Goal: Book appointment/travel/reservation

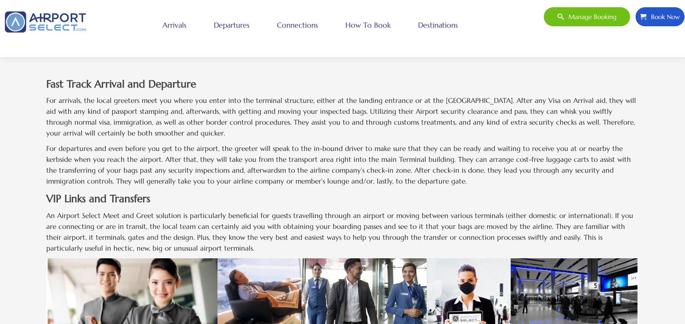
scroll to position [726, 0]
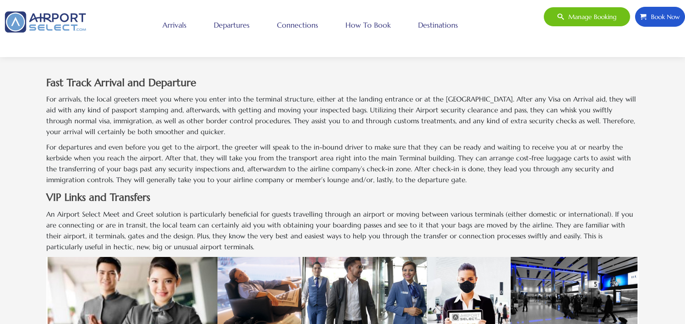
click at [662, 14] on span "Book Now" at bounding box center [663, 16] width 34 height 19
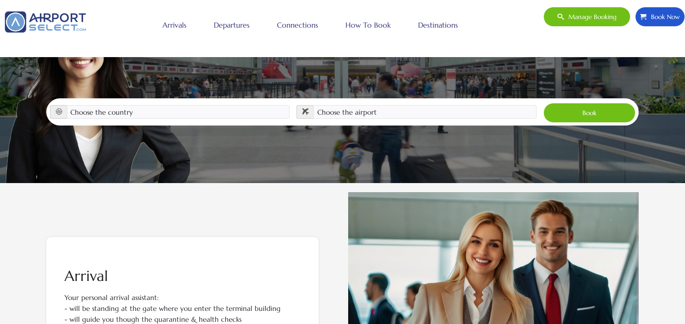
scroll to position [135, 0]
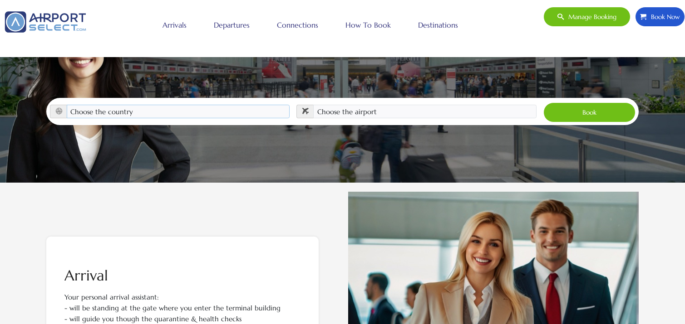
click at [121, 105] on select "Choose the country [GEOGRAPHIC_DATA] [GEOGRAPHIC_DATA] [GEOGRAPHIC_DATA] [GEOGR…" at bounding box center [178, 112] width 223 height 14
select select "[GEOGRAPHIC_DATA]"
click at [67, 105] on select "Choose the country [GEOGRAPHIC_DATA] [GEOGRAPHIC_DATA] [GEOGRAPHIC_DATA] [GEOGR…" at bounding box center [178, 112] width 223 height 14
click at [331, 105] on select "Choose the airport [GEOGRAPHIC_DATA] (ALB) [GEOGRAPHIC_DATA] ([GEOGRAPHIC_DATA]…" at bounding box center [424, 112] width 223 height 14
select select "ATL"
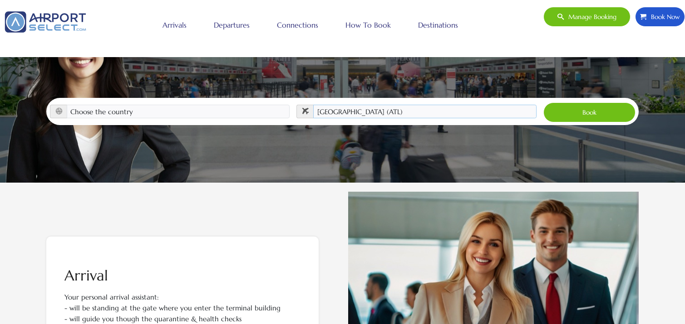
click at [313, 105] on select "Choose the airport [GEOGRAPHIC_DATA] (ALB) [GEOGRAPHIC_DATA] ([GEOGRAPHIC_DATA]…" at bounding box center [424, 112] width 223 height 14
click at [589, 103] on button "Book" at bounding box center [589, 113] width 92 height 20
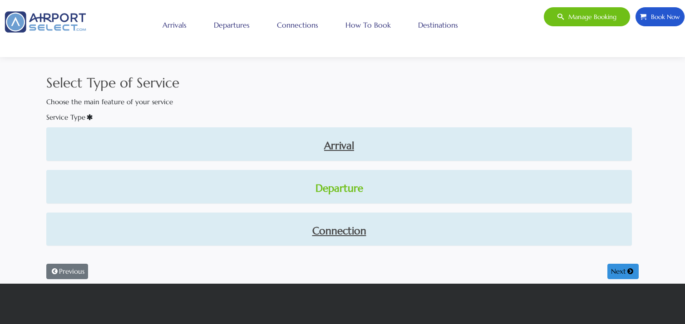
click at [328, 189] on link "Departure" at bounding box center [339, 188] width 571 height 15
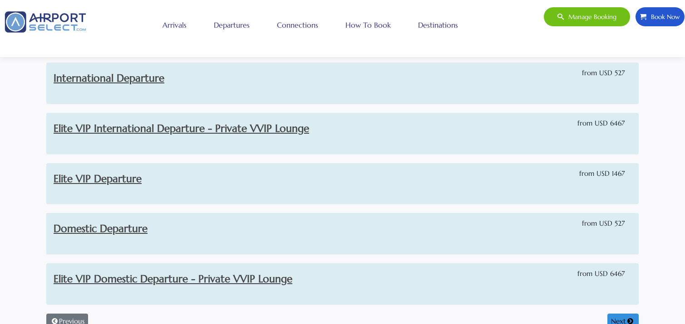
scroll to position [45, 0]
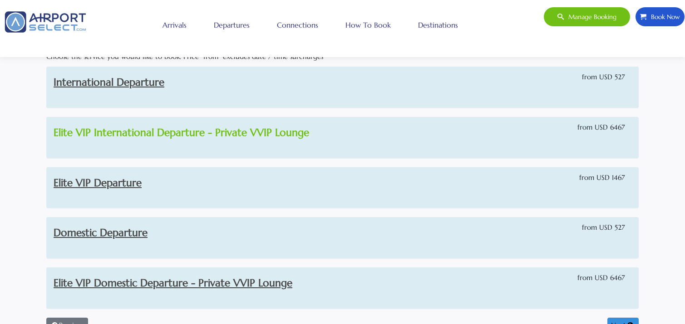
click at [169, 132] on link "Elite VIP International Departure - Private VVIP Lounge" at bounding box center [182, 132] width 256 height 13
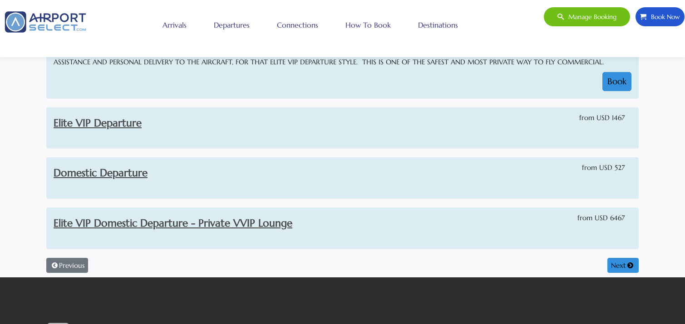
scroll to position [363, 0]
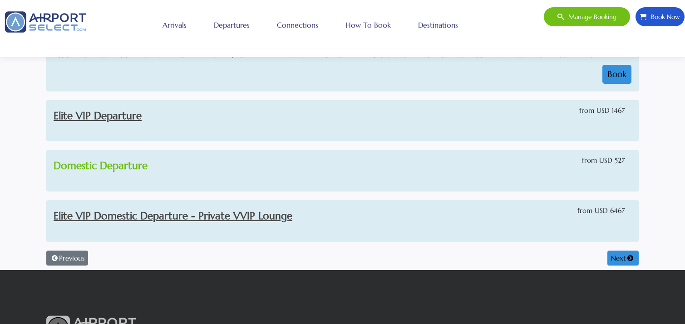
click at [96, 162] on link "Domestic Departure" at bounding box center [101, 165] width 94 height 13
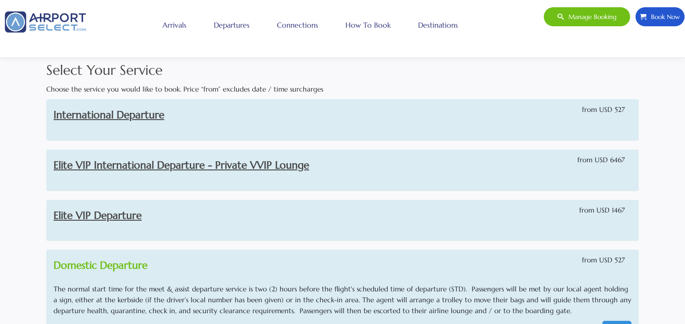
scroll to position [0, 0]
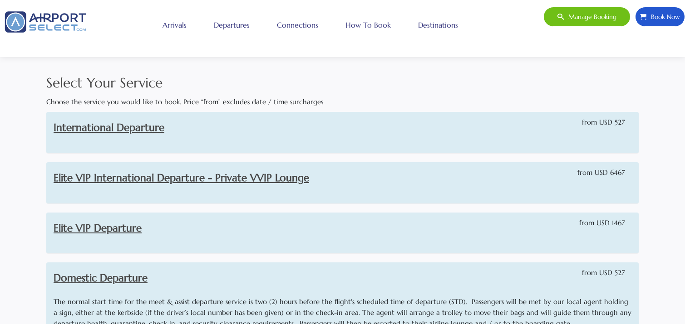
click at [181, 22] on link "Arrivals" at bounding box center [174, 25] width 29 height 23
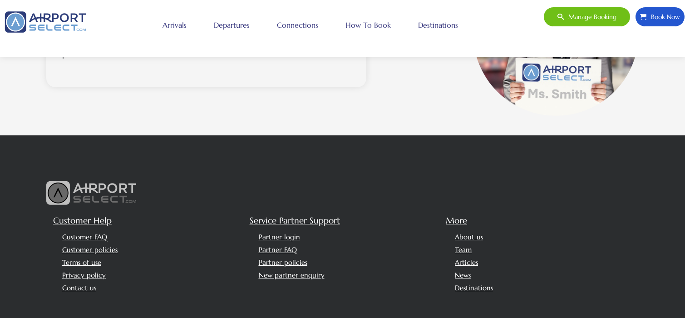
scroll to position [953, 0]
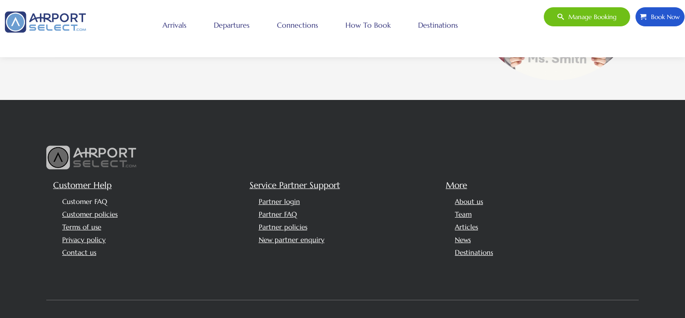
click at [94, 197] on link "Customer FAQ" at bounding box center [84, 201] width 45 height 9
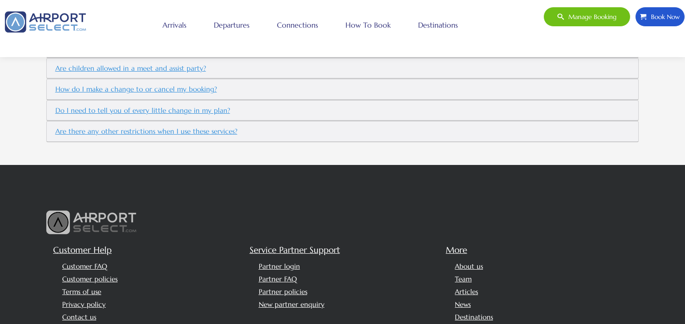
scroll to position [635, 0]
